Goal: Transaction & Acquisition: Purchase product/service

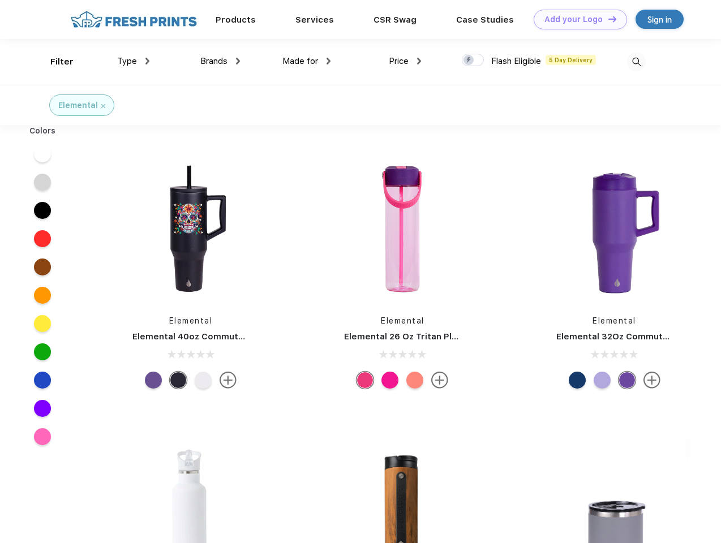
click at [576, 19] on link "Add your Logo Design Tool" at bounding box center [580, 20] width 93 height 20
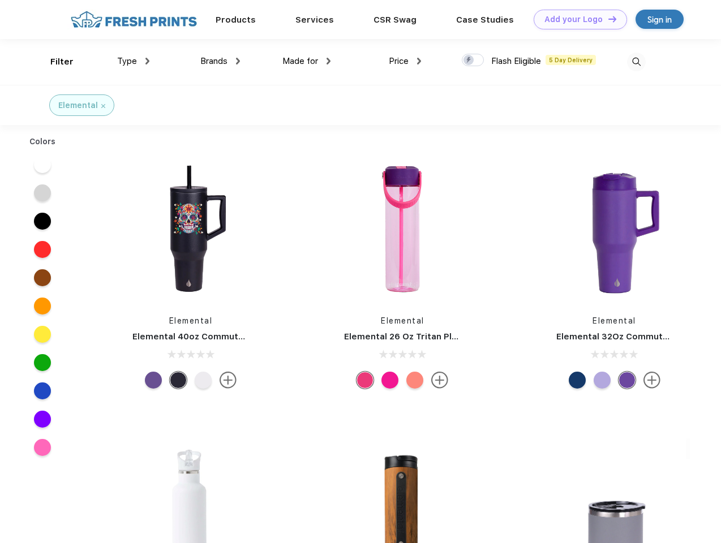
click at [0, 0] on div "Design Tool" at bounding box center [0, 0] width 0 height 0
click at [607, 19] on link "Add your Logo Design Tool" at bounding box center [580, 20] width 93 height 20
click at [54, 62] on div "Filter" at bounding box center [61, 61] width 23 height 13
click at [134, 61] on span "Type" at bounding box center [127, 61] width 20 height 10
click at [220, 61] on span "Brands" at bounding box center [213, 61] width 27 height 10
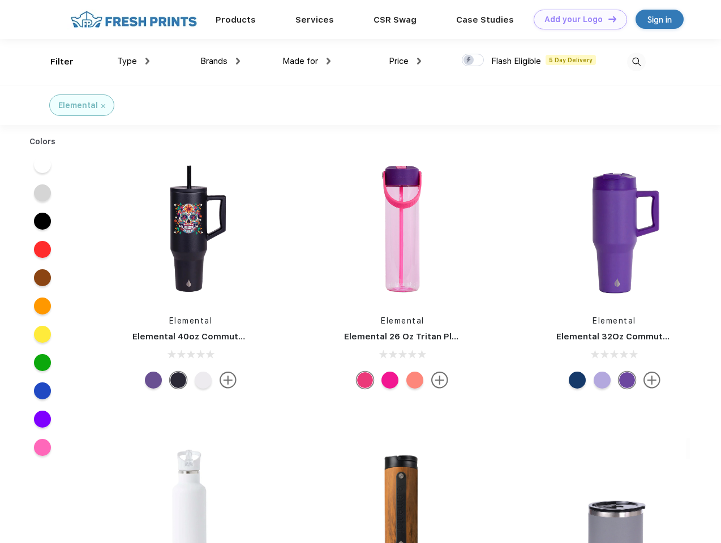
click at [307, 61] on span "Made for" at bounding box center [301, 61] width 36 height 10
click at [405, 61] on span "Price" at bounding box center [399, 61] width 20 height 10
click at [473, 61] on div at bounding box center [473, 60] width 22 height 12
click at [469, 61] on input "checkbox" at bounding box center [465, 56] width 7 height 7
click at [636, 62] on img at bounding box center [636, 62] width 19 height 19
